Goal: Navigation & Orientation: Find specific page/section

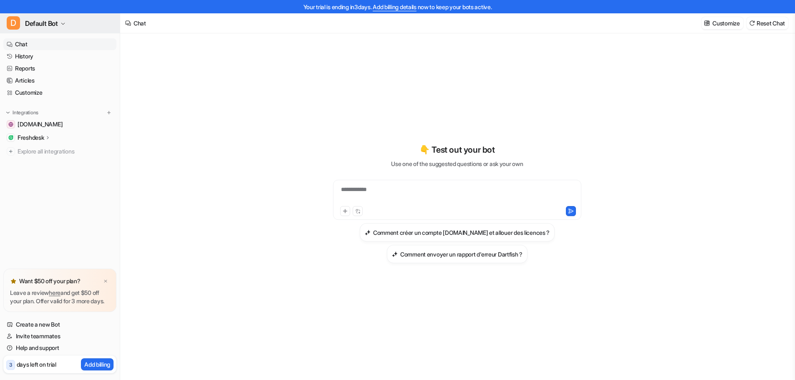
click at [64, 23] on icon "button" at bounding box center [62, 23] width 5 height 5
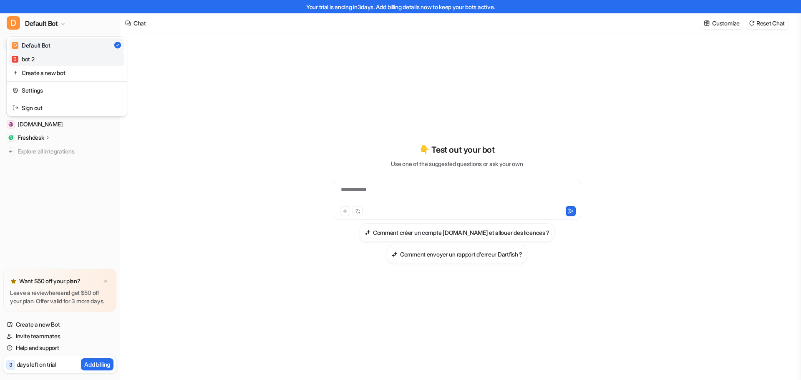
click at [27, 58] on div "B bot 2" at bounding box center [23, 59] width 23 height 9
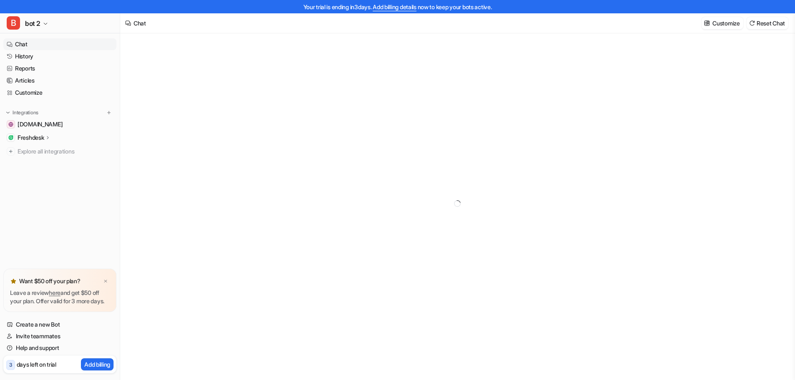
type textarea "**********"
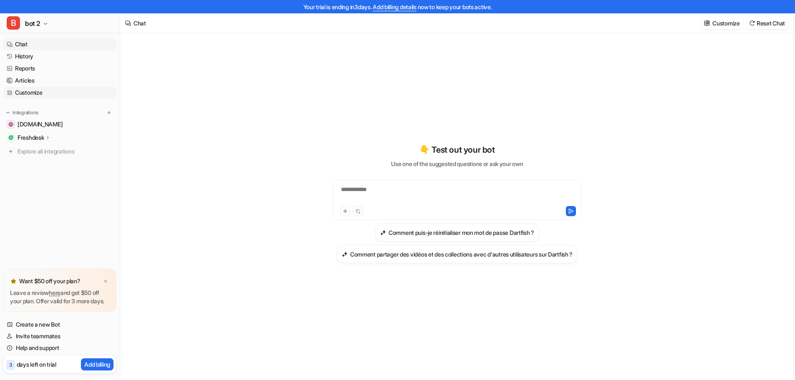
click at [24, 91] on link "Customize" at bounding box center [59, 93] width 113 height 12
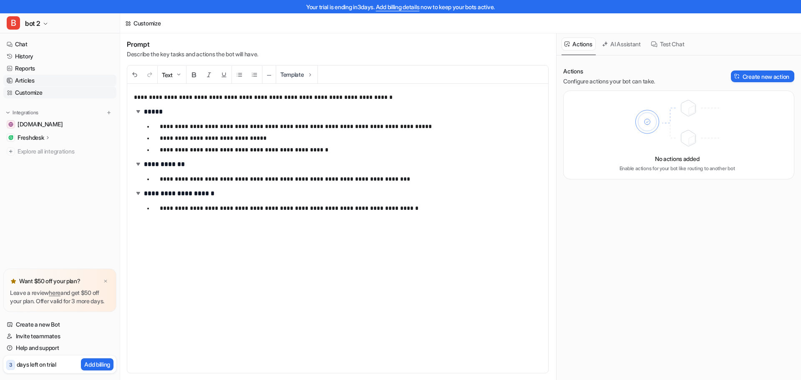
click at [24, 76] on link "Articles" at bounding box center [59, 81] width 113 height 12
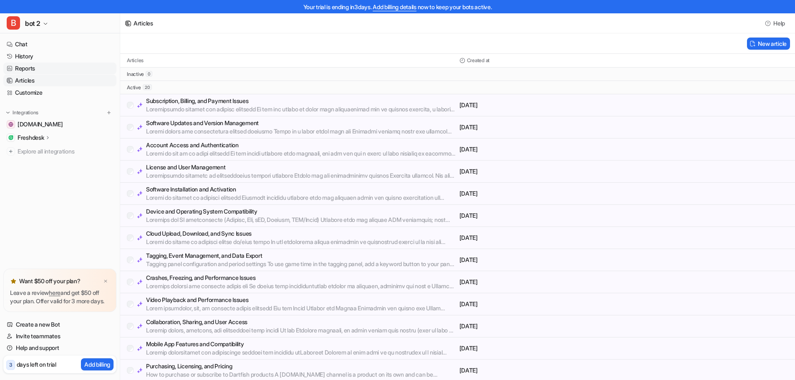
click at [32, 67] on link "Reports" at bounding box center [59, 69] width 113 height 12
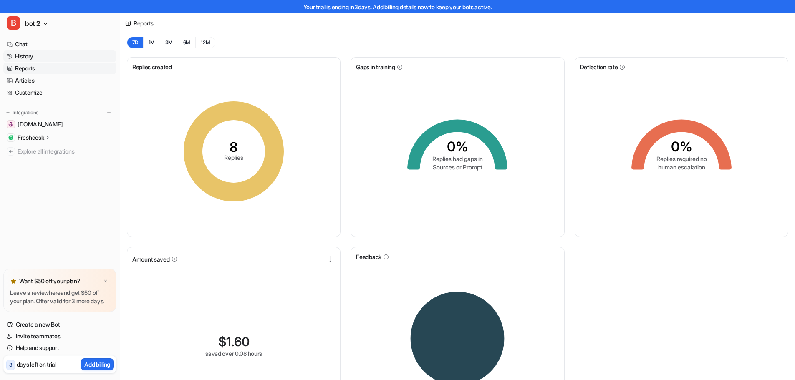
click at [33, 55] on link "History" at bounding box center [59, 56] width 113 height 12
